Goal: Information Seeking & Learning: Learn about a topic

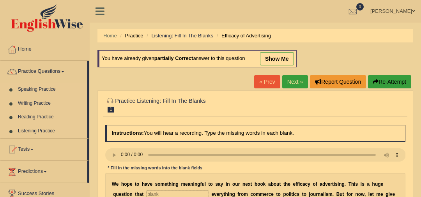
click at [42, 88] on link "Speaking Practice" at bounding box center [50, 90] width 73 height 14
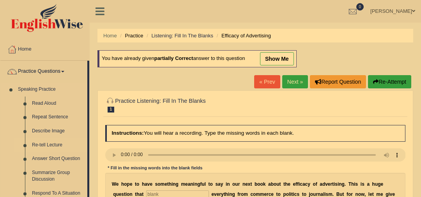
click at [59, 147] on link "Re-tell Lecture" at bounding box center [57, 145] width 59 height 14
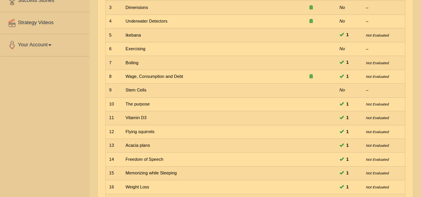
scroll to position [249, 0]
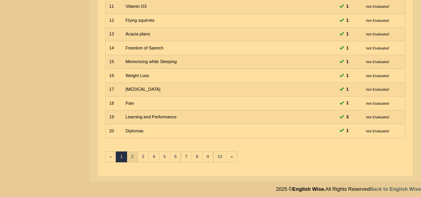
click at [131, 153] on link "2" at bounding box center [132, 157] width 11 height 11
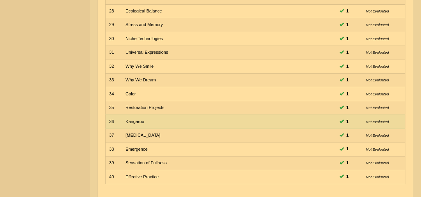
scroll to position [220, 0]
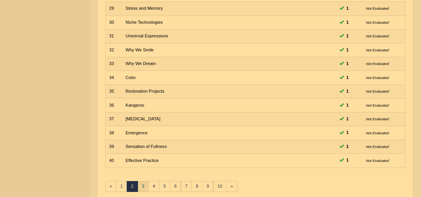
click at [145, 181] on link "3" at bounding box center [143, 186] width 11 height 11
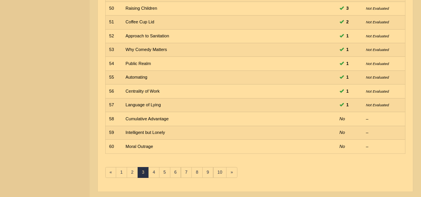
scroll to position [249, 0]
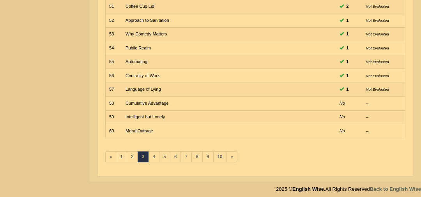
click at [154, 153] on link "4" at bounding box center [153, 157] width 11 height 11
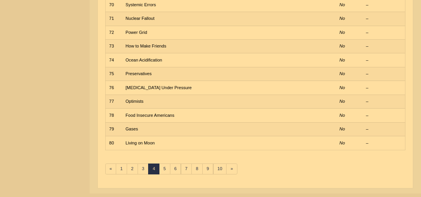
scroll to position [238, 0]
click at [164, 167] on link "5" at bounding box center [164, 168] width 11 height 11
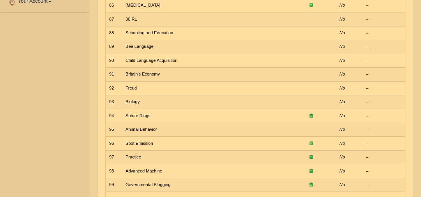
scroll to position [249, 0]
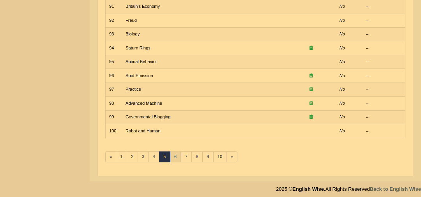
click at [170, 155] on link "6" at bounding box center [175, 157] width 11 height 11
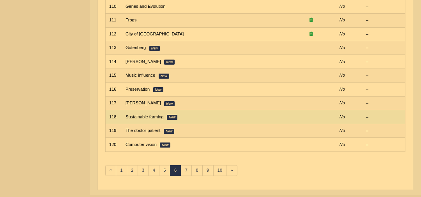
scroll to position [249, 0]
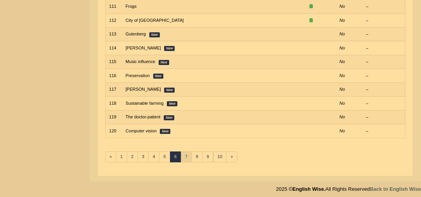
click at [184, 156] on link "7" at bounding box center [186, 157] width 11 height 11
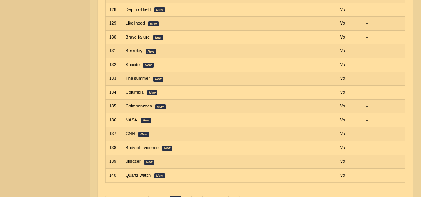
scroll to position [213, 0]
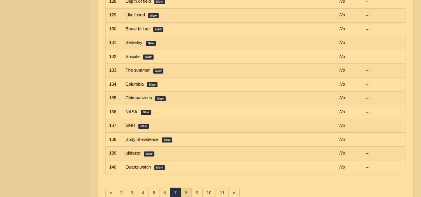
click at [184, 188] on link "8" at bounding box center [186, 193] width 11 height 11
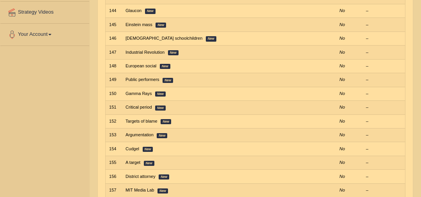
scroll to position [249, 0]
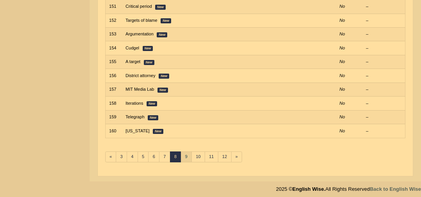
click at [182, 152] on link "9" at bounding box center [186, 157] width 11 height 11
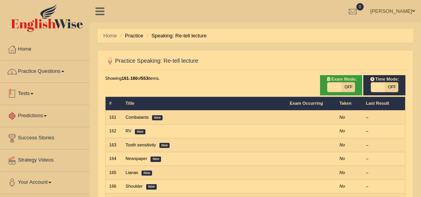
click at [53, 71] on link "Practice Questions" at bounding box center [44, 71] width 89 height 20
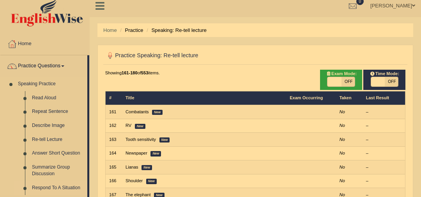
scroll to position [8, 0]
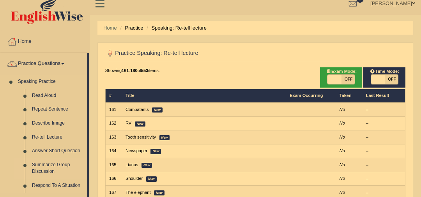
click at [50, 167] on link "Summarize Group Discussion" at bounding box center [57, 168] width 59 height 21
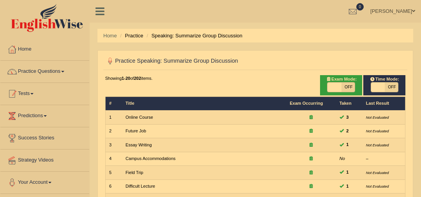
click at [66, 68] on link "Practice Questions" at bounding box center [44, 71] width 89 height 20
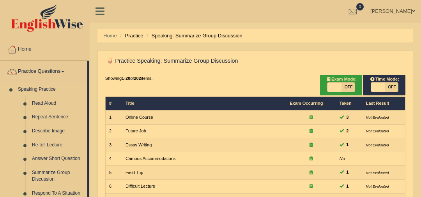
click at [51, 173] on link "Summarize Group Discussion" at bounding box center [57, 176] width 59 height 21
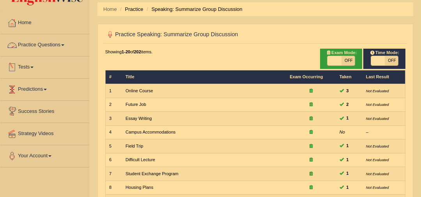
scroll to position [26, 0]
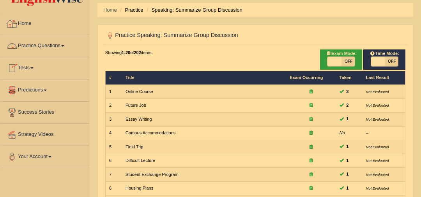
click at [56, 45] on link "Practice Questions" at bounding box center [44, 45] width 89 height 20
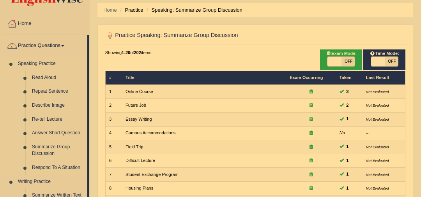
click at [61, 106] on link "Describe Image" at bounding box center [57, 106] width 59 height 14
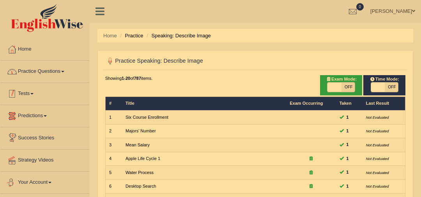
click at [53, 66] on link "Practice Questions" at bounding box center [44, 71] width 89 height 20
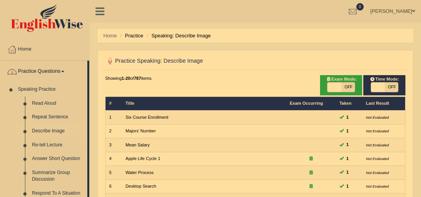
scroll to position [51, 0]
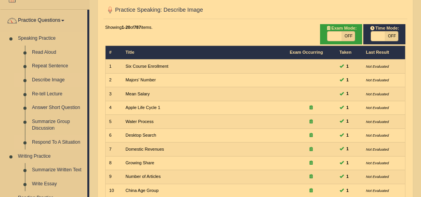
click at [64, 140] on link "Respond To A Situation" at bounding box center [57, 143] width 59 height 14
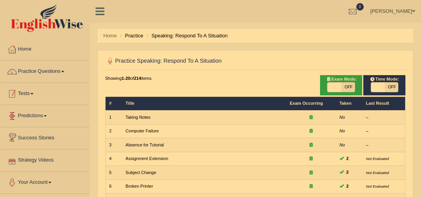
click at [59, 69] on link "Practice Questions" at bounding box center [44, 71] width 89 height 20
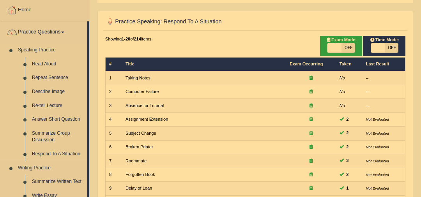
scroll to position [50, 0]
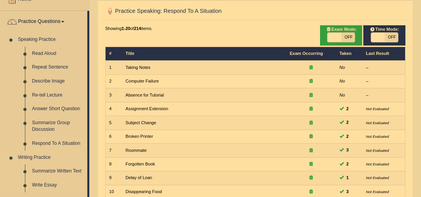
click at [52, 171] on link "Summarize Written Text" at bounding box center [57, 172] width 59 height 14
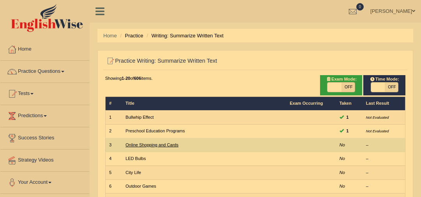
click at [165, 147] on link "Online Shopping and Cards" at bounding box center [152, 145] width 53 height 5
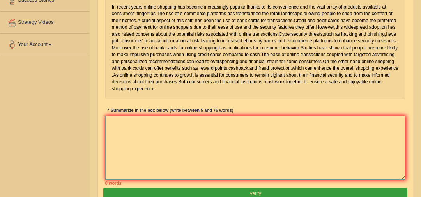
click at [165, 147] on textarea at bounding box center [255, 148] width 301 height 64
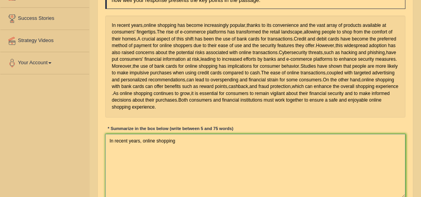
scroll to position [121, 0]
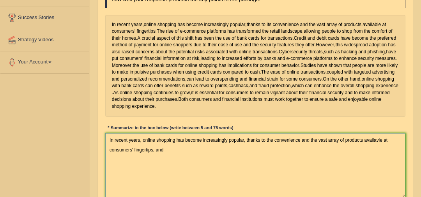
click at [375, 151] on textarea "In recent years, online shopping has become increasingly popular, thanks to the…" at bounding box center [255, 165] width 301 height 64
drag, startPoint x: 110, startPoint y: 153, endPoint x: 88, endPoint y: 153, distance: 21.8
click at [88, 153] on div "Toggle navigation Home Practice Questions Speaking Practice Read Aloud Repeat S…" at bounding box center [210, 82] width 421 height 406
click at [184, 162] on textarea "While in recent years, online shopping has become increasingly popular, thanks …" at bounding box center [255, 165] width 301 height 64
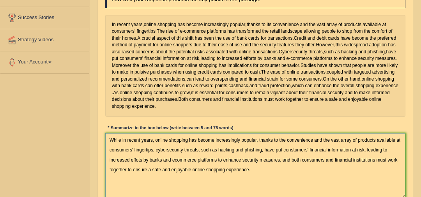
click at [173, 174] on textarea "While in recent years, online shopping has become increasingly popular, thanks …" at bounding box center [255, 165] width 301 height 64
paste textarea "-"
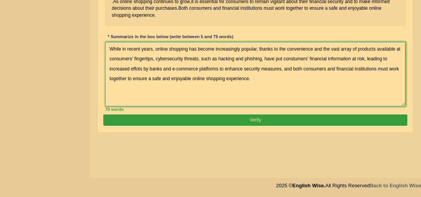
type textarea "While in recent years, online shopping has become increasingly popular, thanks …"
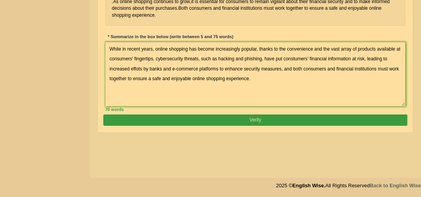
click at [266, 126] on button "Verify" at bounding box center [255, 120] width 304 height 11
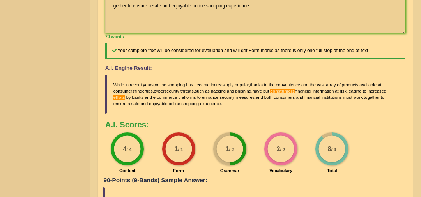
scroll to position [0, 0]
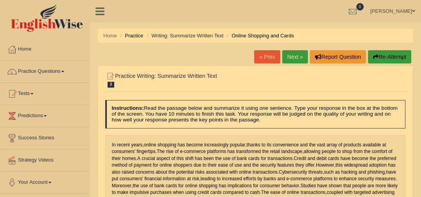
click at [296, 56] on link "Next »" at bounding box center [295, 56] width 26 height 13
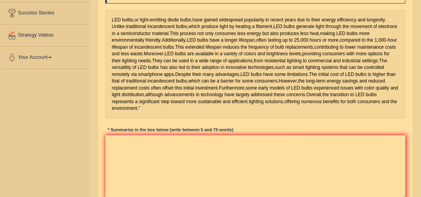
scroll to position [138, 0]
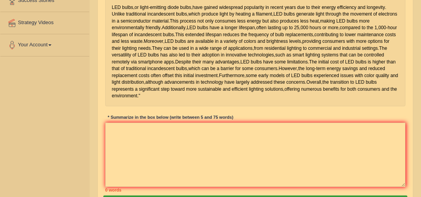
click at [280, 138] on div "Instructions: Read the passage below and summarize it using one sentence. Type …" at bounding box center [255, 77] width 304 height 236
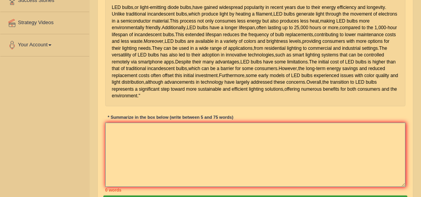
click at [295, 172] on textarea at bounding box center [255, 155] width 301 height 64
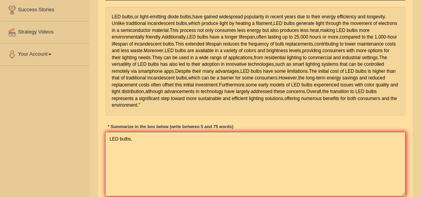
scroll to position [125, 0]
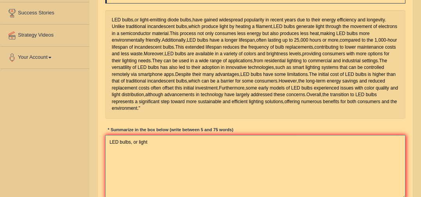
paste textarea "-"
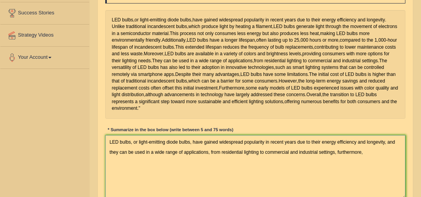
drag, startPoint x: 338, startPoint y: 172, endPoint x: 400, endPoint y: 169, distance: 62.5
click at [400, 169] on textarea "LED bulbs, or light-emitting diode bulbs, have gained widespread popularity in …" at bounding box center [255, 167] width 301 height 64
drag, startPoint x: 344, startPoint y: 174, endPoint x: 380, endPoint y: 170, distance: 37.0
click at [380, 170] on textarea "LED bulbs, or light-emitting diode bulbs, have gained widespread popularity in …" at bounding box center [255, 167] width 301 height 64
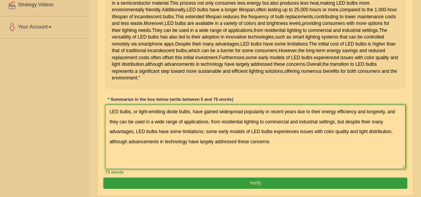
scroll to position [212, 0]
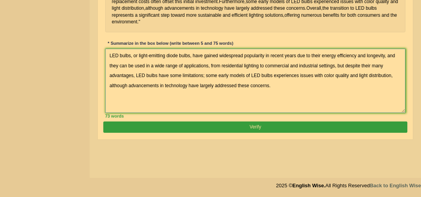
type textarea "LED bulbs, or light-emitting diode bulbs, have gained widespread popularity in …"
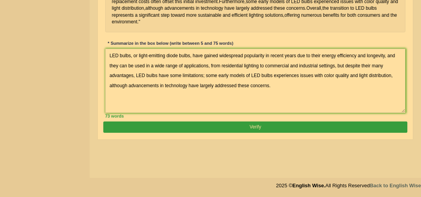
click at [320, 133] on button "Verify" at bounding box center [255, 127] width 304 height 11
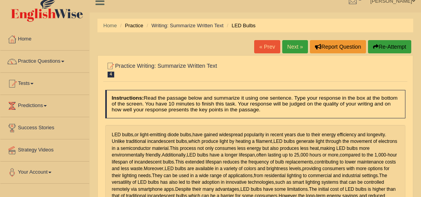
scroll to position [10, 0]
click at [290, 46] on link "Next »" at bounding box center [295, 47] width 26 height 13
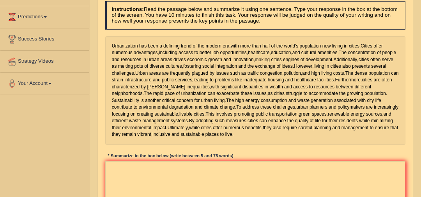
scroll to position [113, 0]
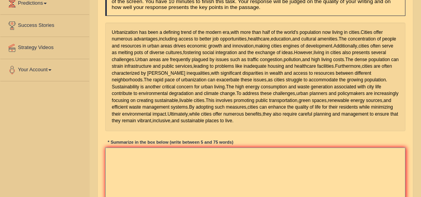
click at [246, 165] on textarea at bounding box center [255, 180] width 301 height 64
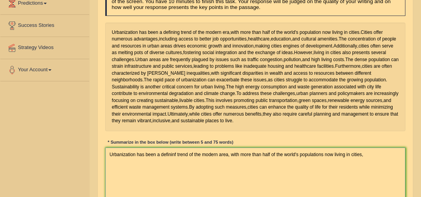
click at [112, 154] on textarea "Urbanization has been a defininf trend of the modern area, with more than half …" at bounding box center [255, 180] width 301 height 64
click at [383, 152] on textarea "While urbanization has been a defininf trend of the modern area, with more than…" at bounding box center [255, 180] width 301 height 64
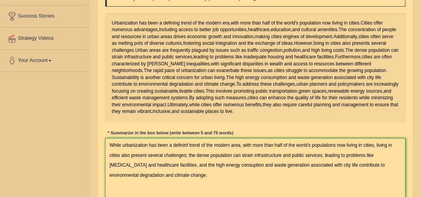
scroll to position [119, 0]
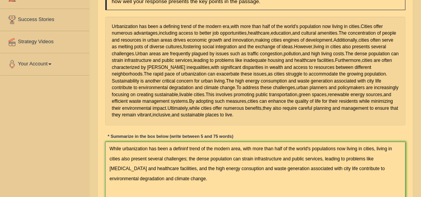
click at [188, 148] on textarea "While urbanization has been a defininf trend of the modern area, with more than…" at bounding box center [255, 174] width 301 height 64
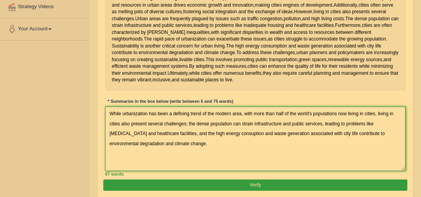
scroll to position [155, 0]
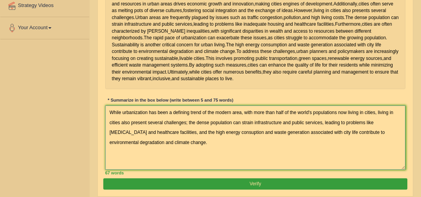
type textarea "While urbanization has been a defining trend of the modern area, with more than…"
click at [243, 183] on button "Verify" at bounding box center [255, 184] width 304 height 11
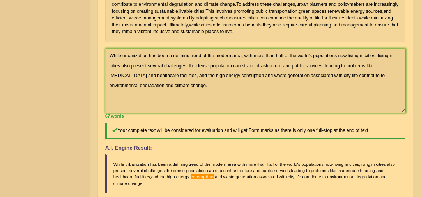
scroll to position [0, 0]
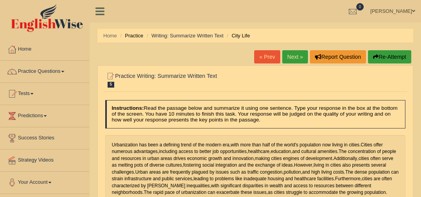
click at [292, 55] on link "Next »" at bounding box center [295, 56] width 26 height 13
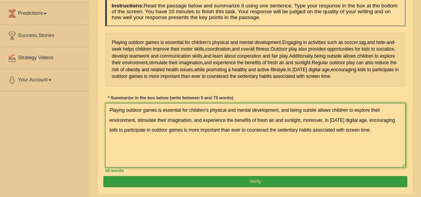
scroll to position [106, 0]
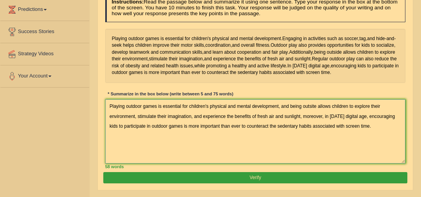
type textarea "Playing outdoor games is essential for children's physical and mental developme…"
click at [168, 176] on button "Verify" at bounding box center [255, 177] width 304 height 11
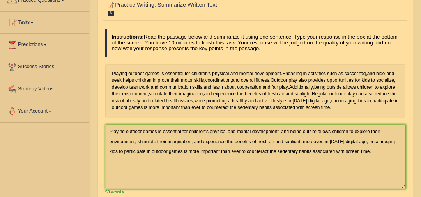
scroll to position [0, 0]
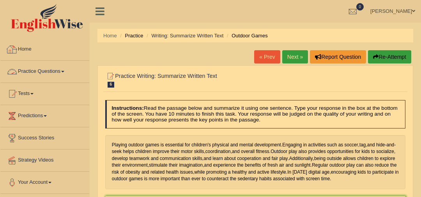
click at [63, 73] on link "Practice Questions" at bounding box center [44, 71] width 89 height 20
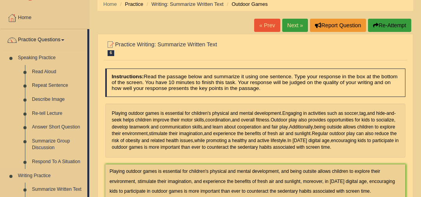
scroll to position [32, 0]
click at [50, 147] on link "Summarize Group Discussion" at bounding box center [57, 144] width 59 height 21
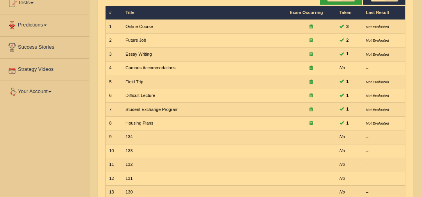
scroll to position [149, 0]
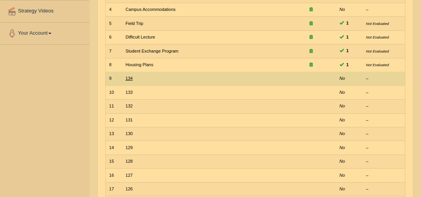
click at [127, 78] on link "134" at bounding box center [129, 78] width 7 height 5
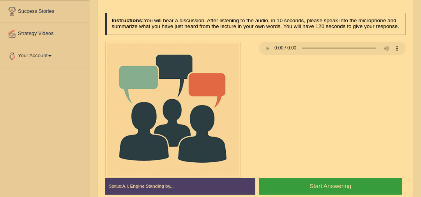
scroll to position [128, 0]
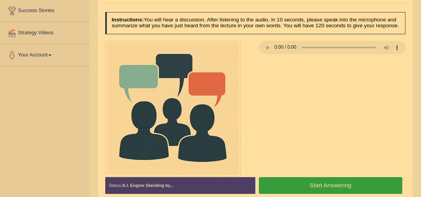
click at [286, 189] on button "Start Answering" at bounding box center [331, 185] width 144 height 17
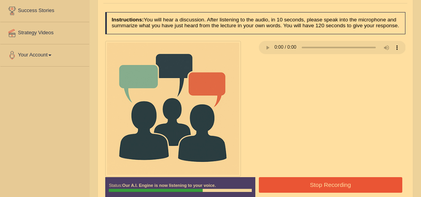
click at [311, 181] on button "Stop Recording" at bounding box center [331, 184] width 144 height 15
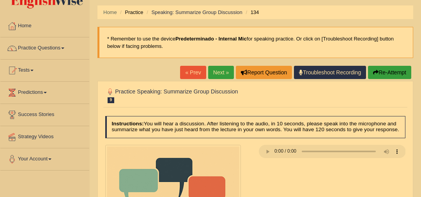
scroll to position [0, 0]
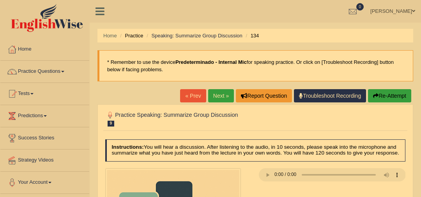
click at [217, 99] on link "Next »" at bounding box center [221, 95] width 26 height 13
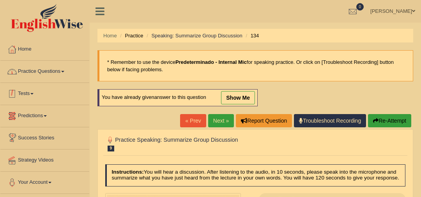
click at [48, 75] on link "Practice Questions" at bounding box center [44, 71] width 89 height 20
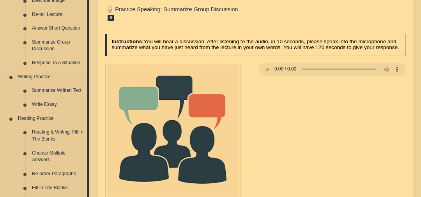
scroll to position [131, 0]
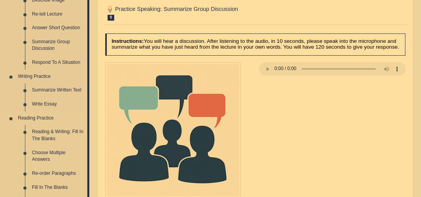
click at [58, 135] on link "Reading & Writing: Fill In The Blanks" at bounding box center [57, 135] width 59 height 21
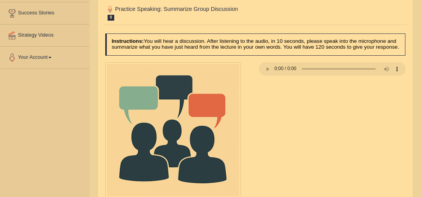
scroll to position [156, 0]
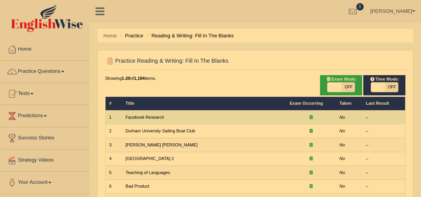
click at [138, 113] on td "Facebook Research" at bounding box center [204, 118] width 164 height 14
click at [142, 116] on link "Facebook Research" at bounding box center [145, 117] width 39 height 5
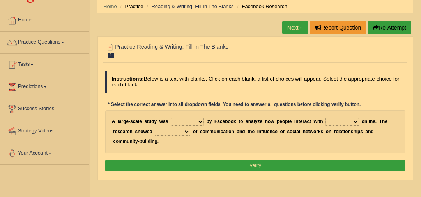
click at [198, 120] on select "surveyed had asked made" at bounding box center [187, 122] width 33 height 8
select select "surveyed"
click at [171, 118] on select "surveyed had asked made" at bounding box center [187, 122] width 33 height 8
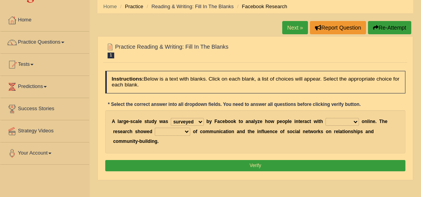
click at [346, 126] on div "A l a r g e - s c a l e s t u d y w a s surveyed had asked made b y F a c e b o…" at bounding box center [255, 131] width 301 height 43
click at [343, 124] on select "together all each other another" at bounding box center [343, 122] width 34 height 8
select select "each other"
click at [326, 118] on select "together all each other another" at bounding box center [343, 122] width 34 height 8
click at [160, 131] on select "advantages standards fellowships patterns" at bounding box center [172, 132] width 35 height 8
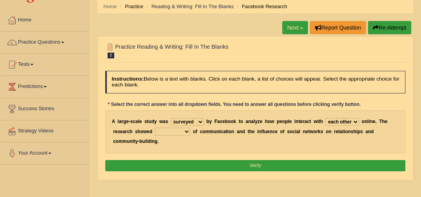
select select "patterns"
click at [155, 128] on select "advantages standards fellowships patterns" at bounding box center [172, 132] width 35 height 8
click at [181, 160] on button "Verify" at bounding box center [255, 165] width 301 height 11
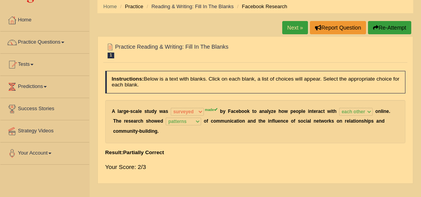
click at [295, 29] on link "Next »" at bounding box center [295, 27] width 26 height 13
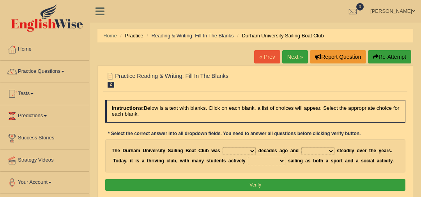
click at [241, 156] on div "T h e D u r h a m U n i v e r s i t y S a i l i n g B o a t C l u b w a s found…" at bounding box center [255, 156] width 301 height 33
click at [242, 151] on select "found fund founded find" at bounding box center [239, 151] width 33 height 8
click at [66, 62] on link "Practice Questions" at bounding box center [44, 71] width 89 height 20
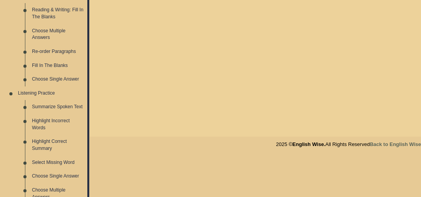
scroll to position [290, 0]
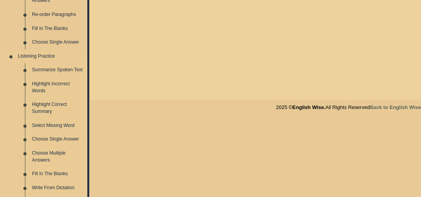
click at [62, 174] on link "Fill In The Blanks" at bounding box center [57, 174] width 59 height 14
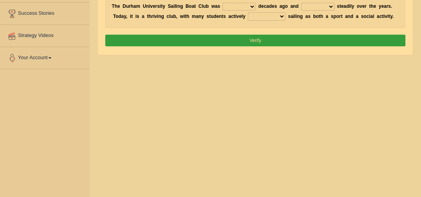
scroll to position [132, 0]
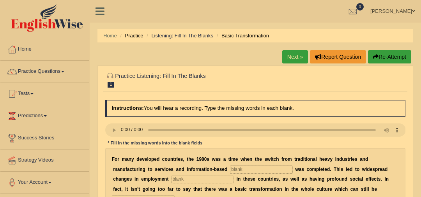
click at [230, 167] on input "text" at bounding box center [261, 170] width 63 height 8
type input "enterprice"
click at [171, 177] on input "text" at bounding box center [202, 180] width 63 height 8
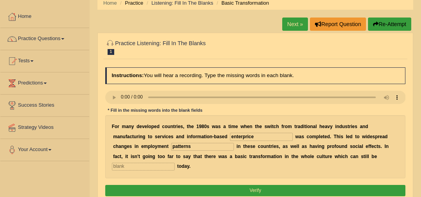
scroll to position [34, 0]
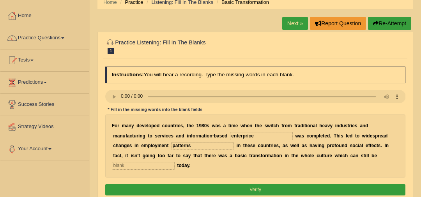
type input "patterns"
click at [175, 162] on input "text" at bounding box center [143, 166] width 63 height 8
type input "absorbed"
click at [289, 185] on button "Verify" at bounding box center [255, 190] width 301 height 11
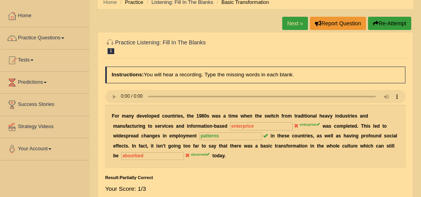
click at [293, 27] on link "Next »" at bounding box center [295, 23] width 26 height 13
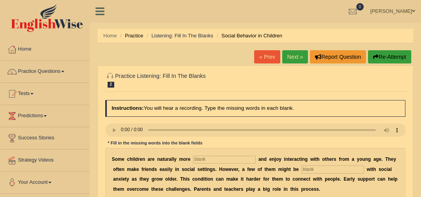
click at [205, 156] on input "text" at bounding box center [224, 160] width 63 height 8
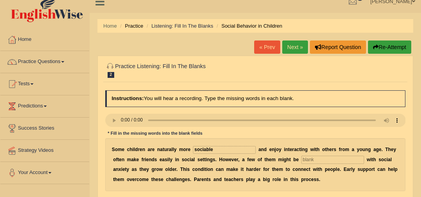
scroll to position [11, 0]
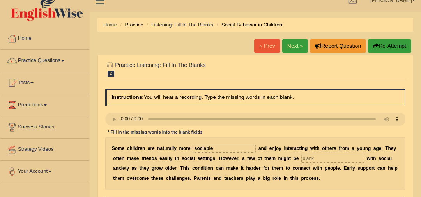
type input "sociable"
click at [318, 156] on input "text" at bounding box center [333, 159] width 63 height 8
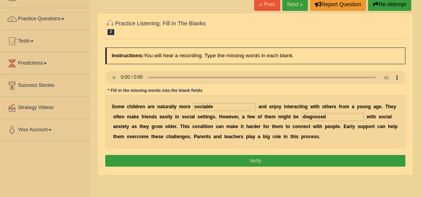
scroll to position [56, 0]
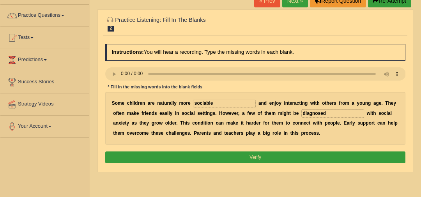
type input "diagnosed"
click at [296, 160] on button "Verify" at bounding box center [255, 157] width 301 height 11
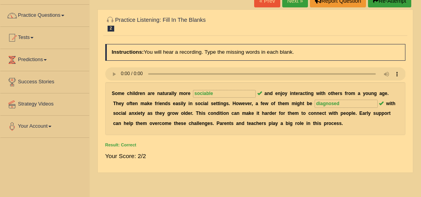
click at [299, 6] on link "Next »" at bounding box center [295, 0] width 26 height 13
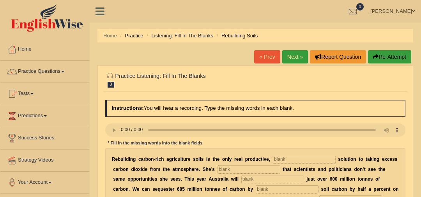
click at [273, 161] on input "text" at bounding box center [304, 160] width 63 height 8
type input "permanent"
click at [266, 165] on div "R e b u i l d i n g c a r b o n - r i c h a g r i c u l t u r e s o i l s i s t…" at bounding box center [255, 184] width 301 height 73
click at [267, 167] on input "text" at bounding box center [249, 170] width 63 height 8
type input "frustrated"
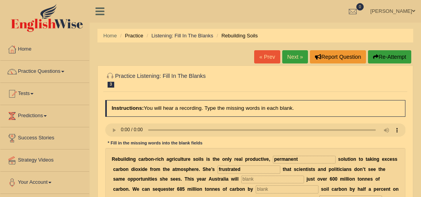
click at [261, 184] on div "R e b u i l d i n g c a r b o n - r i c h a g r i c u l t u r e s o i l s i s t…" at bounding box center [255, 184] width 301 height 73
click at [254, 183] on input "text" at bounding box center [272, 180] width 63 height 8
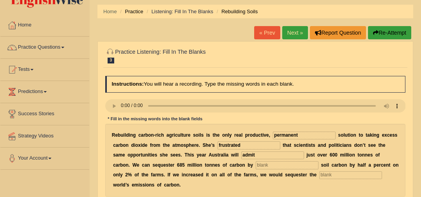
scroll to position [24, 0]
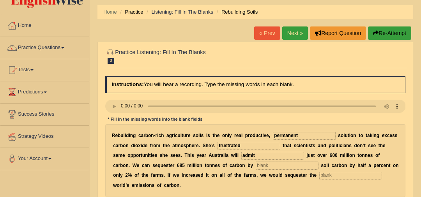
type input "admit"
click at [256, 167] on input "text" at bounding box center [287, 166] width 63 height 8
type input "incrising"
click at [319, 172] on input "text" at bounding box center [350, 176] width 63 height 8
type input "hole"
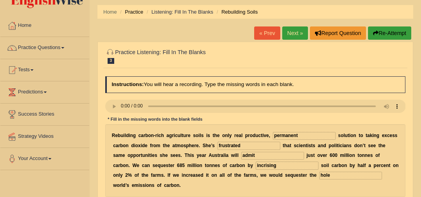
click at [256, 167] on input "incrising" at bounding box center [287, 166] width 63 height 8
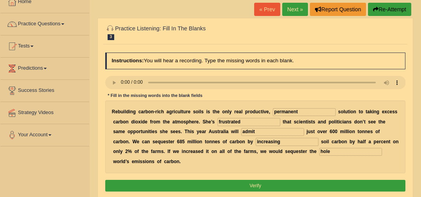
type input "increasing"
click at [254, 184] on button "Verify" at bounding box center [255, 185] width 301 height 11
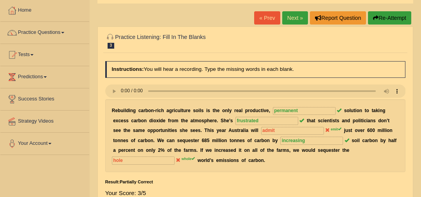
scroll to position [24, 0]
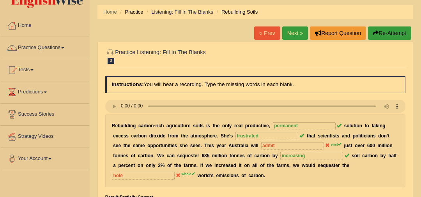
click at [290, 28] on link "Next »" at bounding box center [295, 33] width 26 height 13
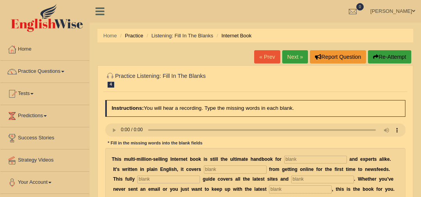
click at [293, 161] on input "text" at bounding box center [315, 160] width 63 height 8
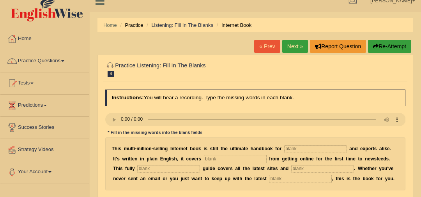
scroll to position [12, 0]
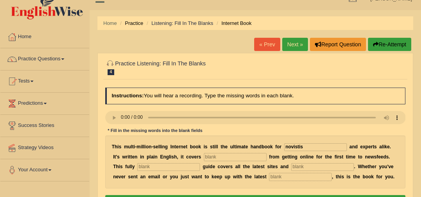
type input "novistis"
click at [225, 156] on input "text" at bounding box center [235, 157] width 63 height 8
type input "everything"
click at [152, 169] on input "text" at bounding box center [168, 167] width 63 height 8
type input "revives"
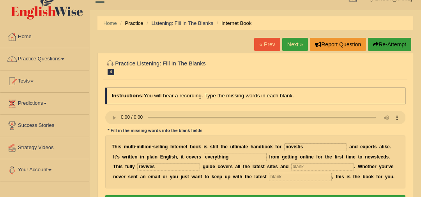
click at [291, 168] on input "text" at bounding box center [322, 167] width 63 height 8
type input "craces"
click at [281, 178] on input "text" at bounding box center [300, 177] width 63 height 8
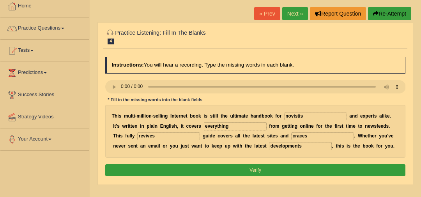
scroll to position [46, 0]
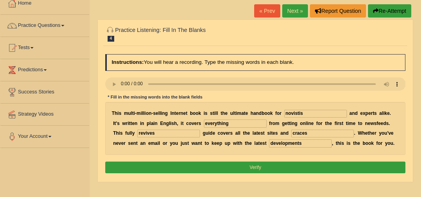
type input "developments"
click at [212, 161] on div "Instructions: You will hear a recording. Type the missing words in each blank. …" at bounding box center [255, 115] width 304 height 128
click at [204, 170] on button "Verify" at bounding box center [255, 167] width 301 height 11
